Goal: Task Accomplishment & Management: Complete application form

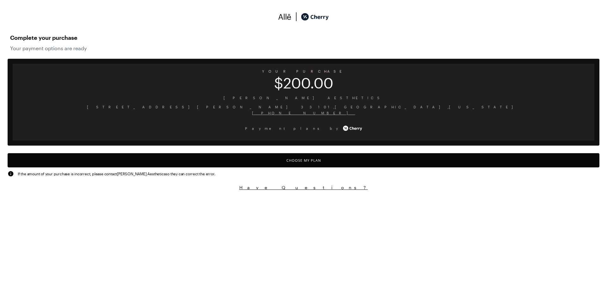
click at [282, 166] on button "Choose My Plan" at bounding box center [304, 160] width 592 height 14
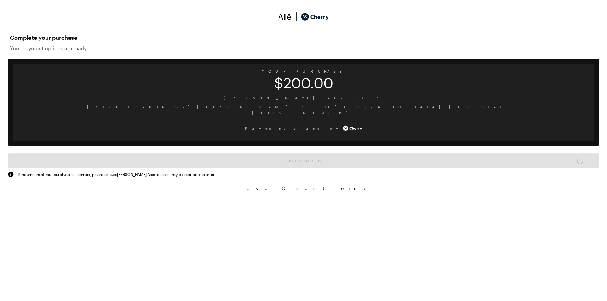
click at [232, 198] on html "Complete your purchase Your payment options are ready YOUR PURCHASE $200.00 Nic…" at bounding box center [303, 99] width 607 height 198
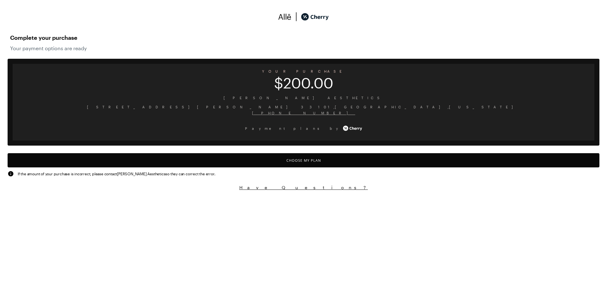
click at [294, 159] on button "Choose My Plan" at bounding box center [304, 160] width 592 height 14
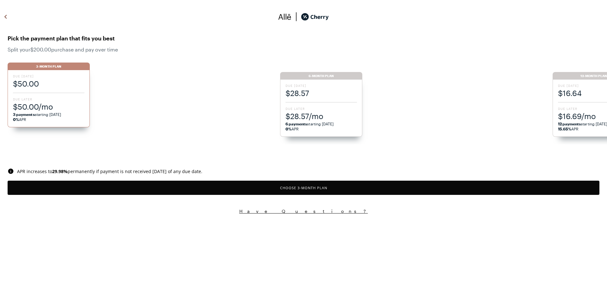
click at [594, 106] on div "Due [DATE] $16.64 Due Later $16.69/mo 12 payments starting [DATE] 15.65% APR" at bounding box center [593, 108] width 82 height 57
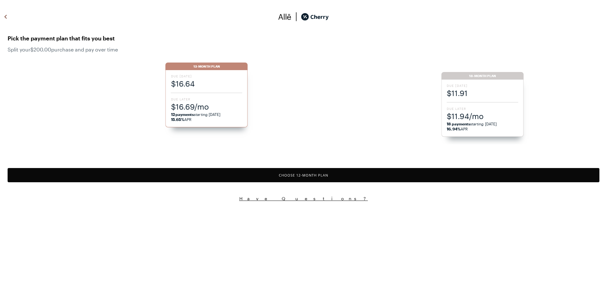
click at [376, 181] on button "Choose 12 -Month Plan" at bounding box center [304, 175] width 592 height 14
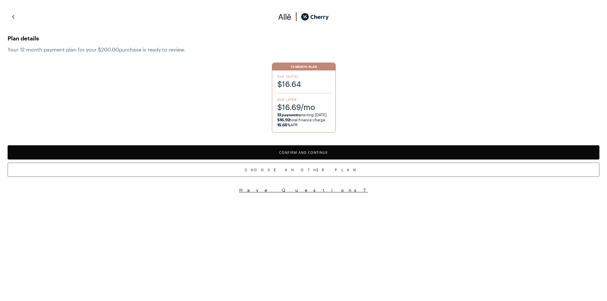
click at [352, 155] on button "Confirm and Continue" at bounding box center [304, 152] width 592 height 14
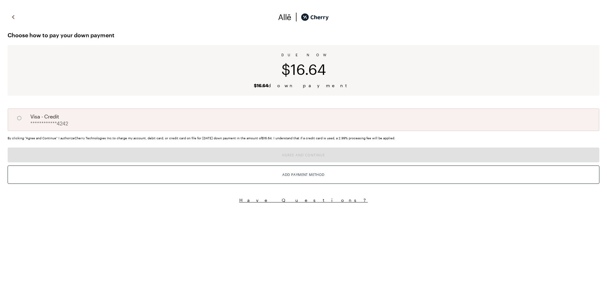
click at [275, 122] on div "**********" at bounding box center [304, 119] width 592 height 23
radio input "true"
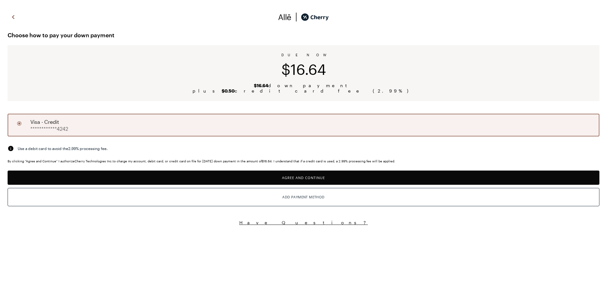
click at [298, 179] on button "Agree and Continue" at bounding box center [304, 178] width 592 height 14
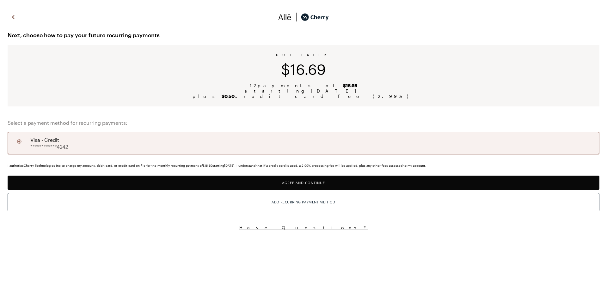
drag, startPoint x: 275, startPoint y: 186, endPoint x: 276, endPoint y: 183, distance: 3.2
click at [275, 186] on button "Agree and Continue" at bounding box center [304, 183] width 592 height 14
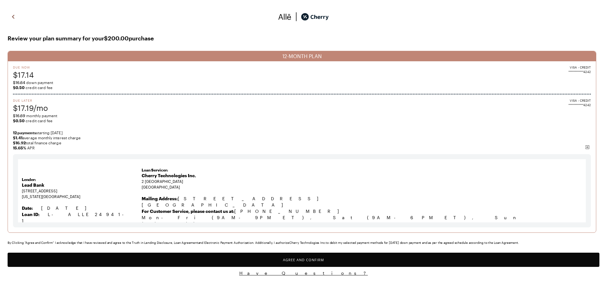
click at [327, 258] on button "Agree and Confirm" at bounding box center [304, 260] width 592 height 14
